Goal: Task Accomplishment & Management: Use online tool/utility

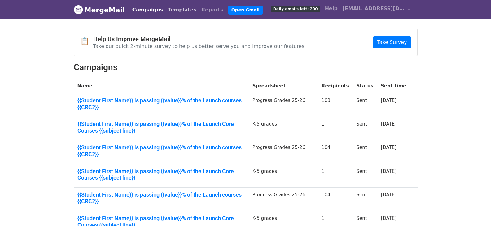
click at [165, 7] on link "Templates" at bounding box center [181, 10] width 33 height 12
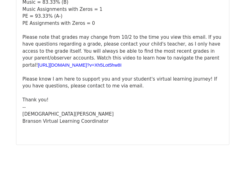
scroll to position [74, 0]
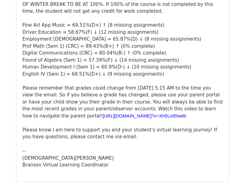
scroll to position [310, 0]
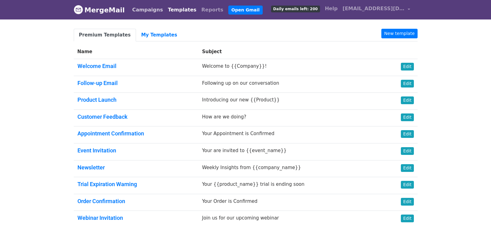
click at [138, 12] on link "Campaigns" at bounding box center [148, 10] width 36 height 12
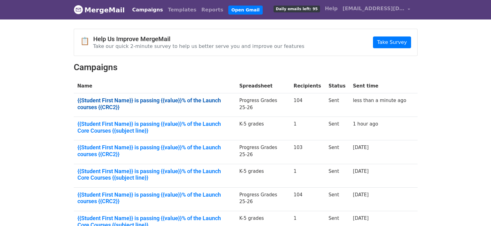
click at [107, 102] on link "{{Student First Name}} is passing {{value}}% of the Launch courses {{CRC2}}" at bounding box center [154, 103] width 154 height 13
